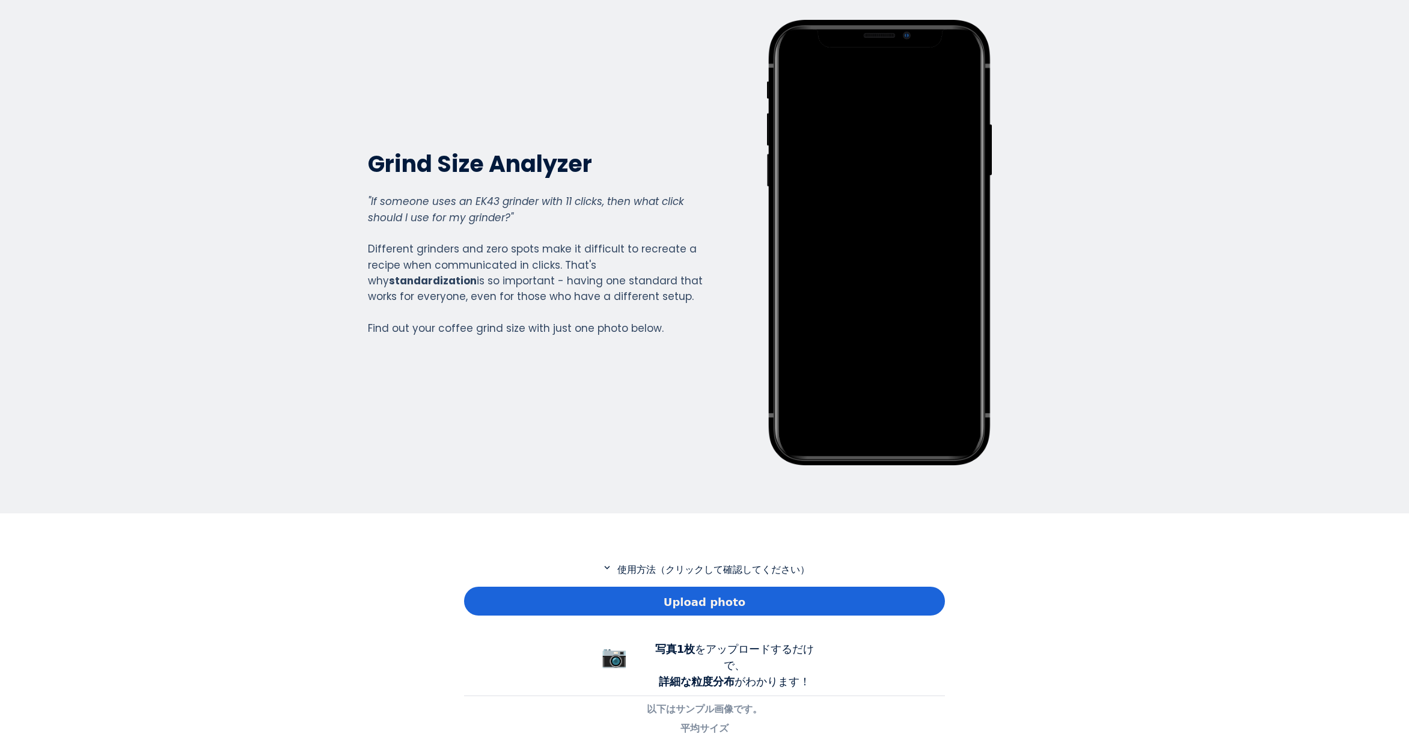
scroll to position [180, 0]
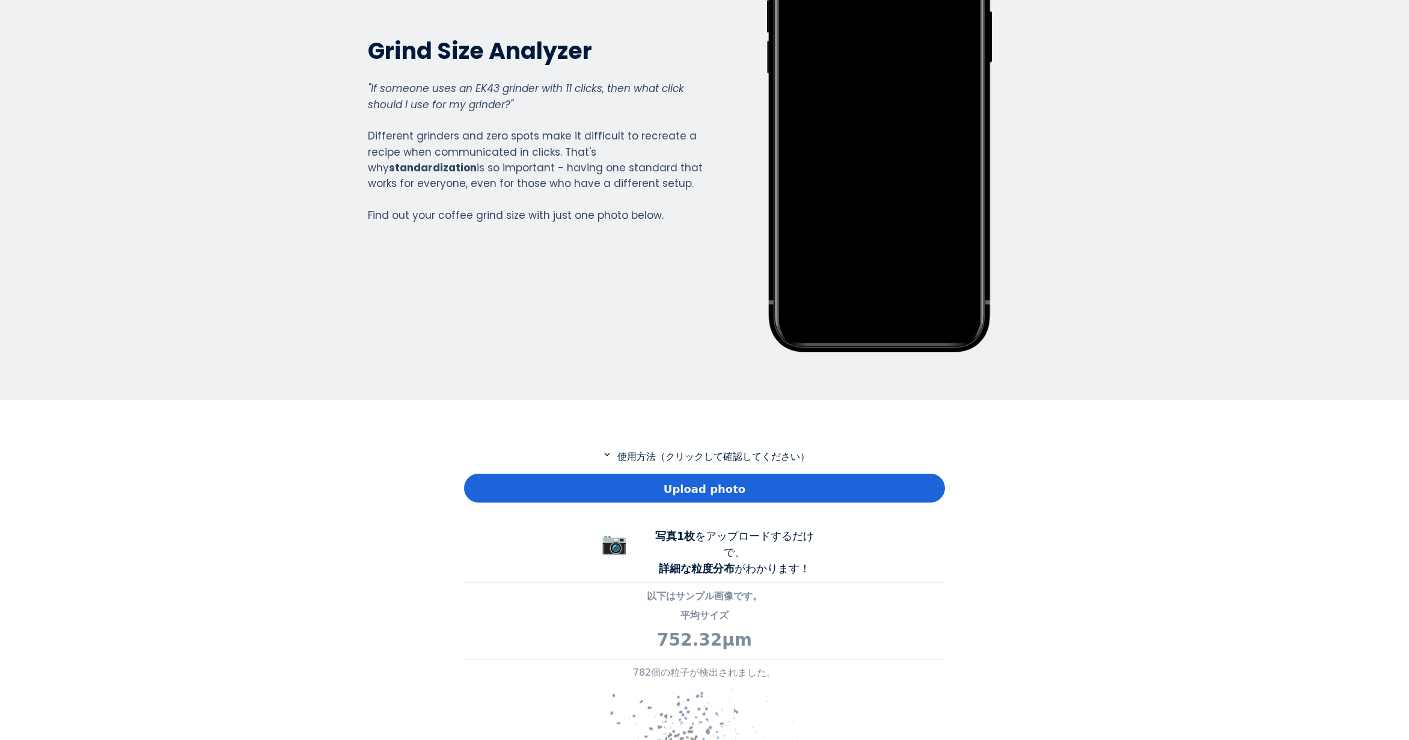
click at [628, 482] on div "Upload photo" at bounding box center [704, 488] width 481 height 29
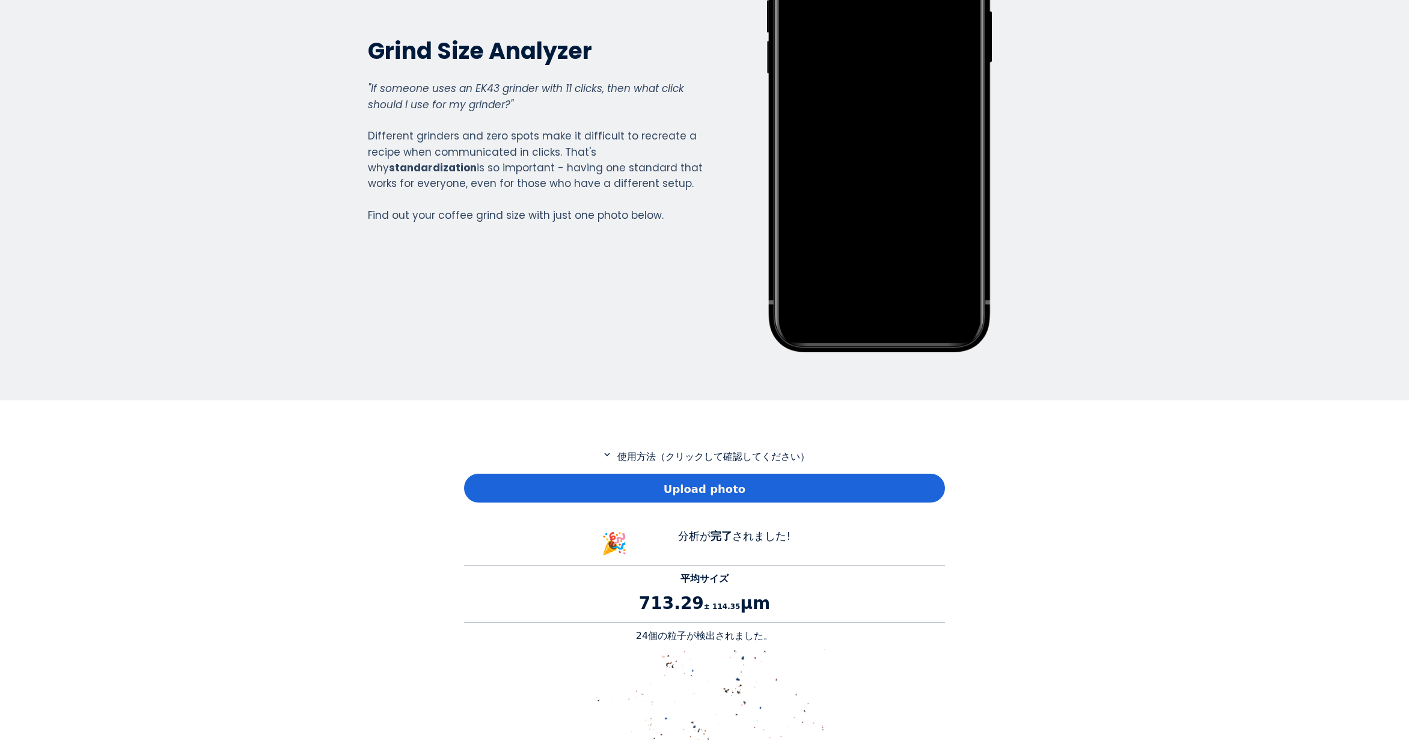
scroll to position [1104, 481]
click at [649, 638] on p "24個の粒子が検出されました。" at bounding box center [704, 636] width 481 height 14
copy p "24"
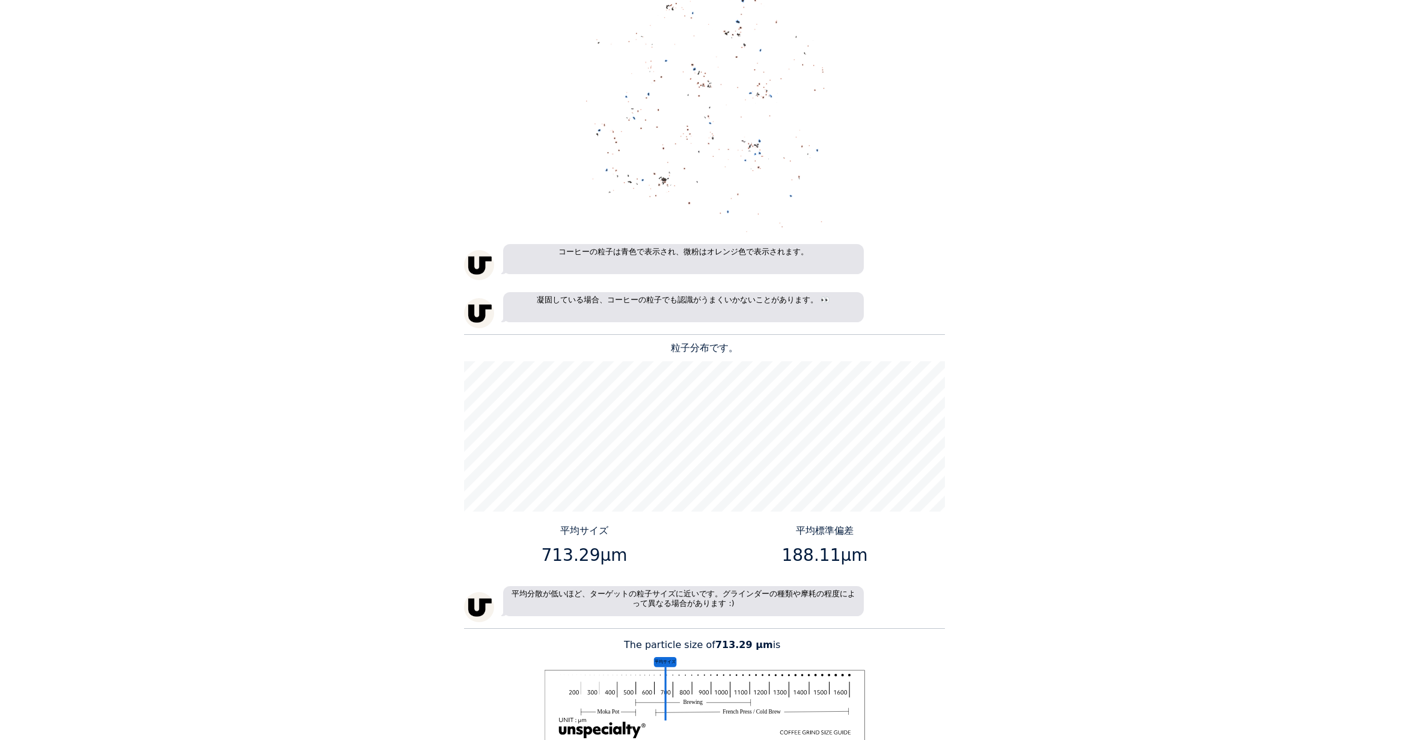
scroll to position [842, 0]
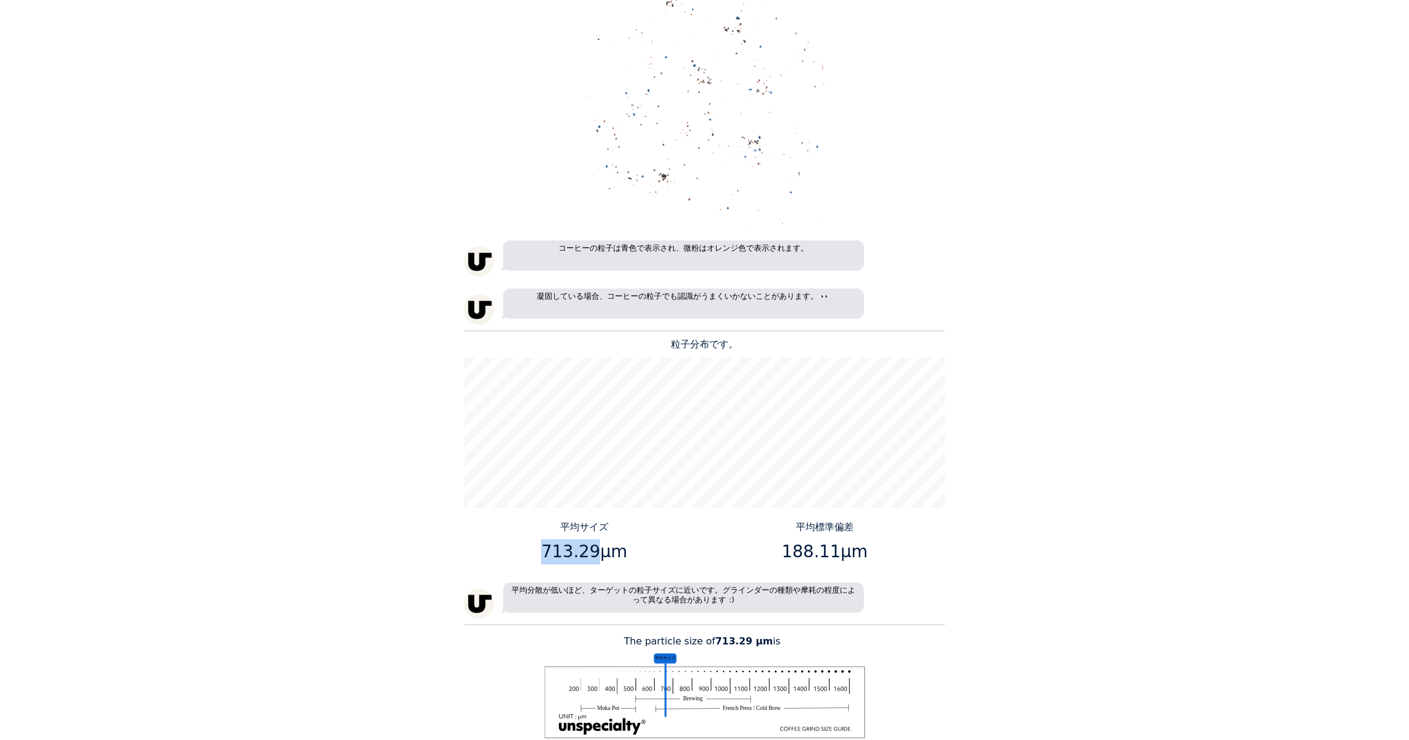
drag, startPoint x: 590, startPoint y: 553, endPoint x: 548, endPoint y: 556, distance: 42.8
click at [548, 556] on p "713.29μm" at bounding box center [585, 551] width 232 height 25
copy p "713.29"
drag, startPoint x: 832, startPoint y: 554, endPoint x: 788, endPoint y: 556, distance: 43.3
click at [788, 556] on p "188.11μm" at bounding box center [826, 551] width 232 height 25
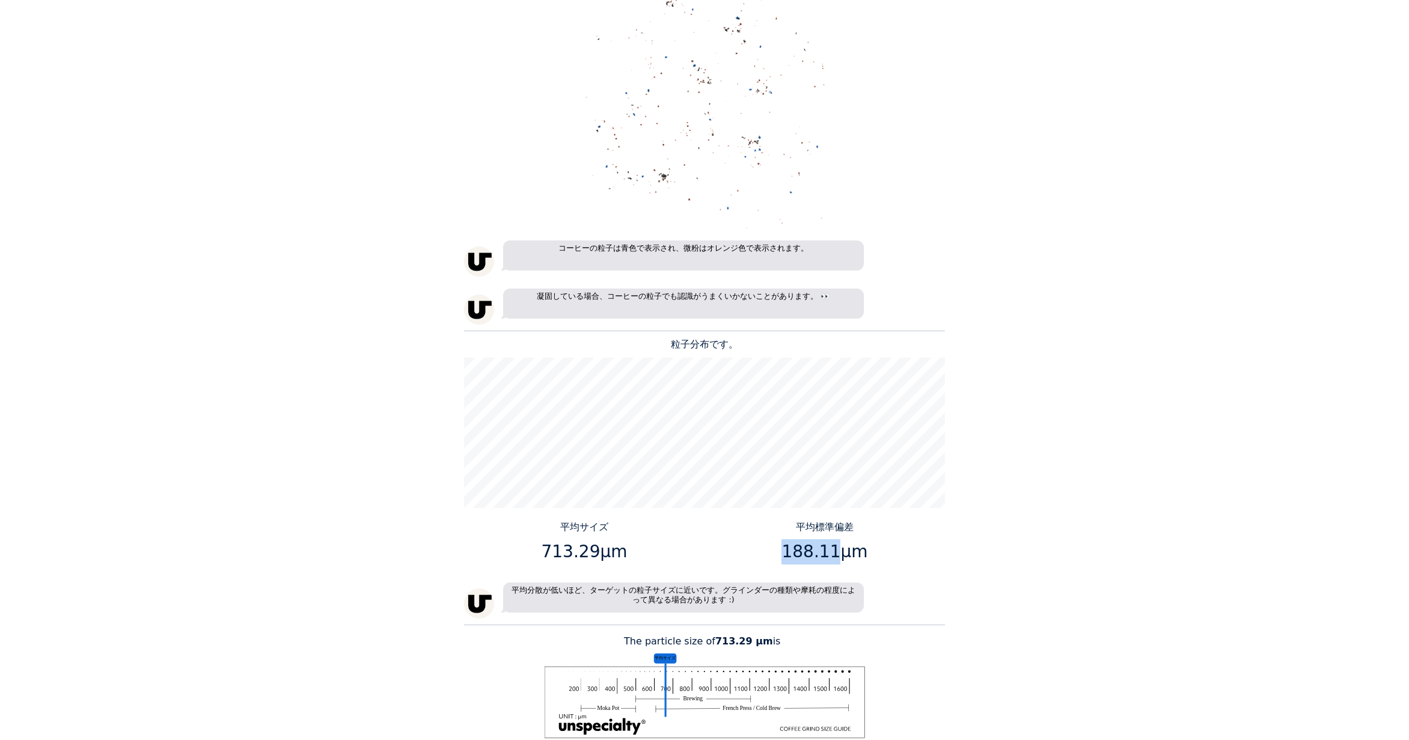
copy p "188.11"
